Goal: Use online tool/utility: Utilize a website feature to perform a specific function

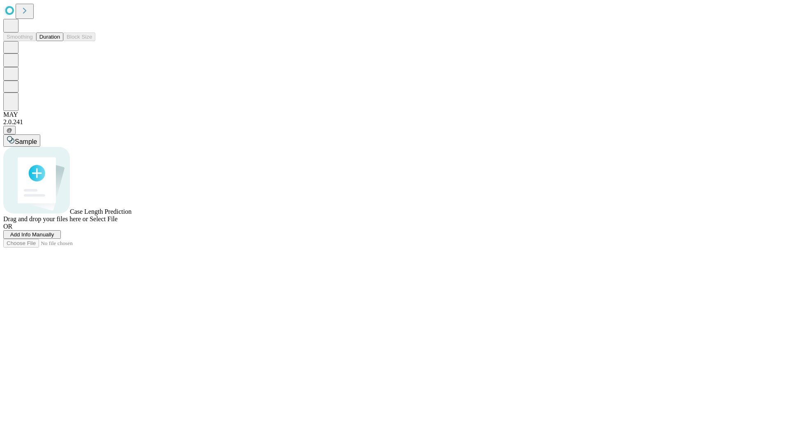
click at [54, 238] on span "Add Info Manually" at bounding box center [32, 234] width 44 height 6
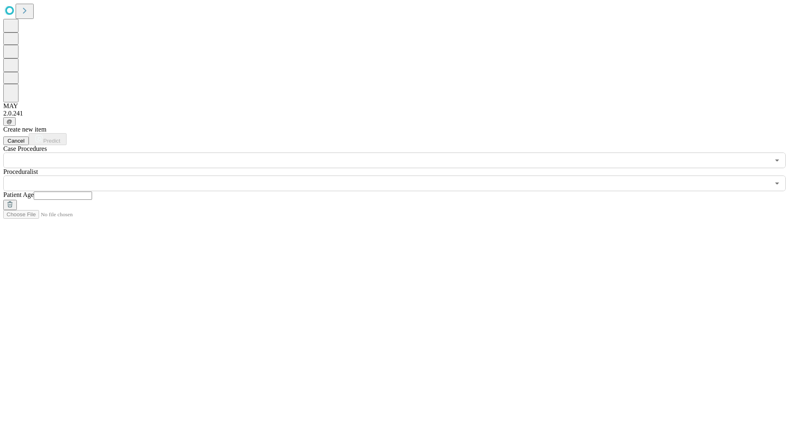
click at [92, 192] on input "text" at bounding box center [63, 196] width 58 height 8
type input "**"
click at [400, 176] on input "text" at bounding box center [386, 184] width 767 height 16
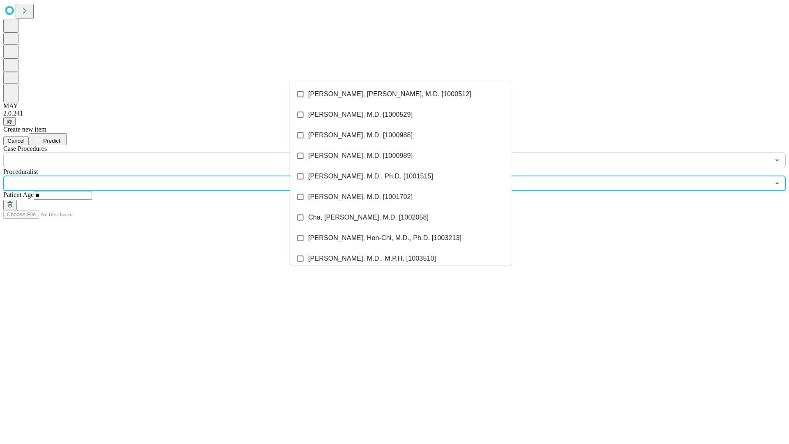
click at [401, 94] on li "[PERSON_NAME], [PERSON_NAME], M.D. [1000512]" at bounding box center [401, 94] width 222 height 21
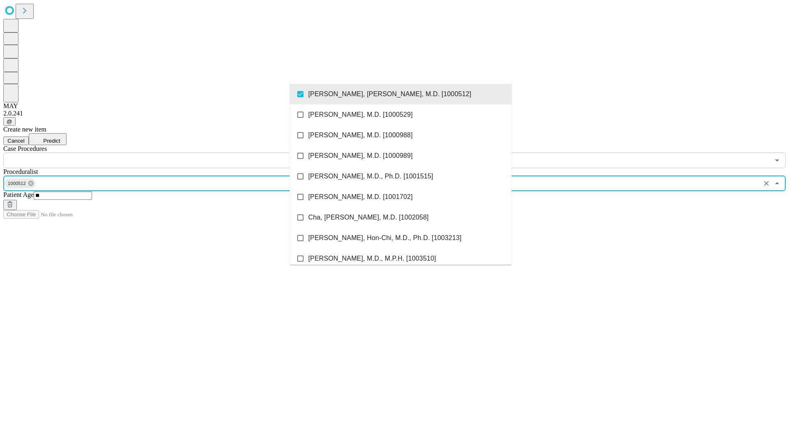
click at [173, 153] on input "text" at bounding box center [386, 161] width 767 height 16
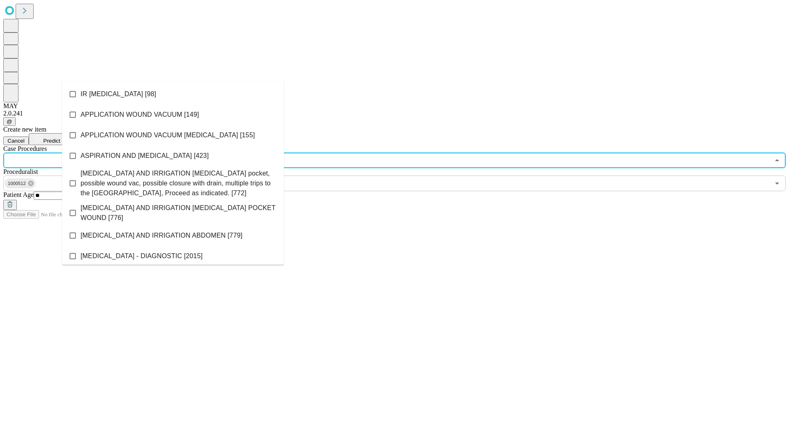
click at [173, 94] on li "IR [MEDICAL_DATA] [98]" at bounding box center [173, 94] width 222 height 21
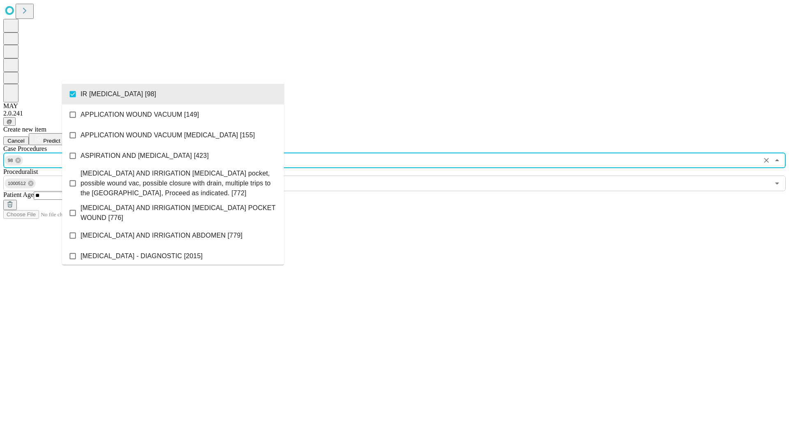
click at [60, 138] on span "Predict" at bounding box center [51, 141] width 17 height 6
